Goal: Task Accomplishment & Management: Manage account settings

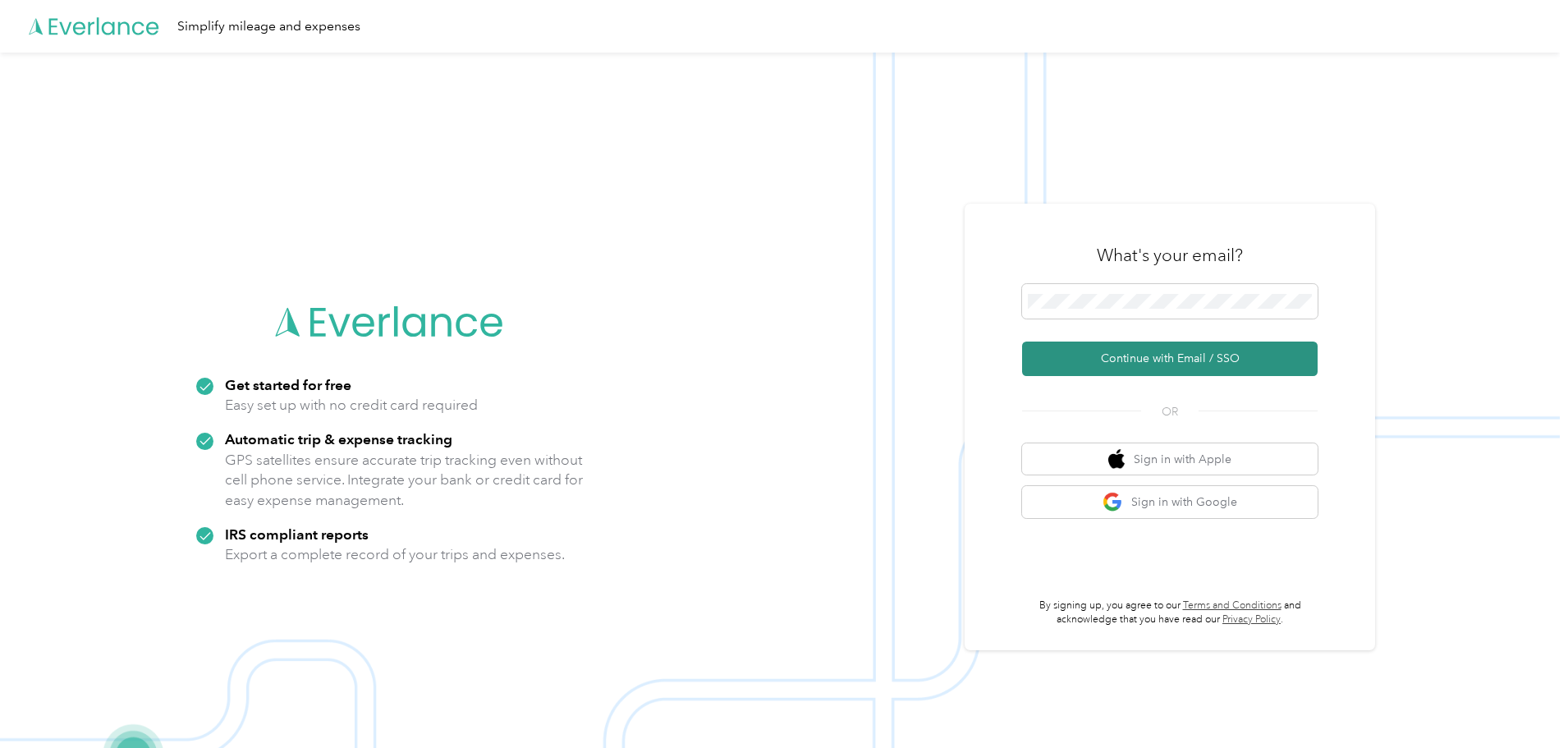
click at [1138, 363] on button "Continue with Email / SSO" at bounding box center [1170, 358] width 296 height 35
